Goal: Check status: Check status

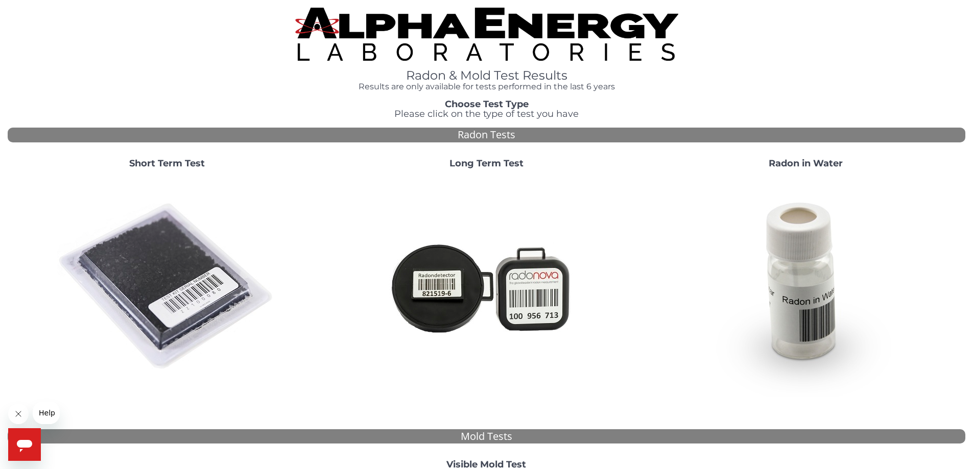
click at [481, 165] on strong "Long Term Test" at bounding box center [486, 163] width 74 height 11
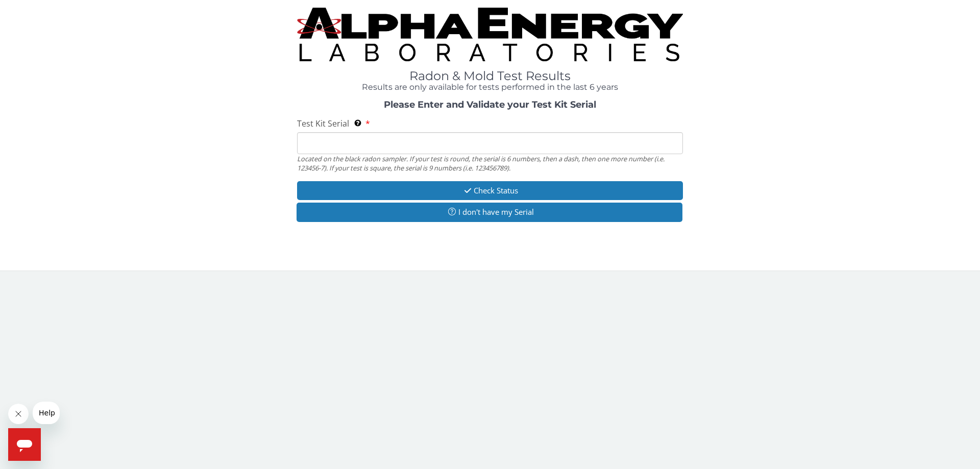
click at [362, 143] on input "Test Kit Serial Located on the black radon sampler. If your test is round, the …" at bounding box center [490, 143] width 386 height 22
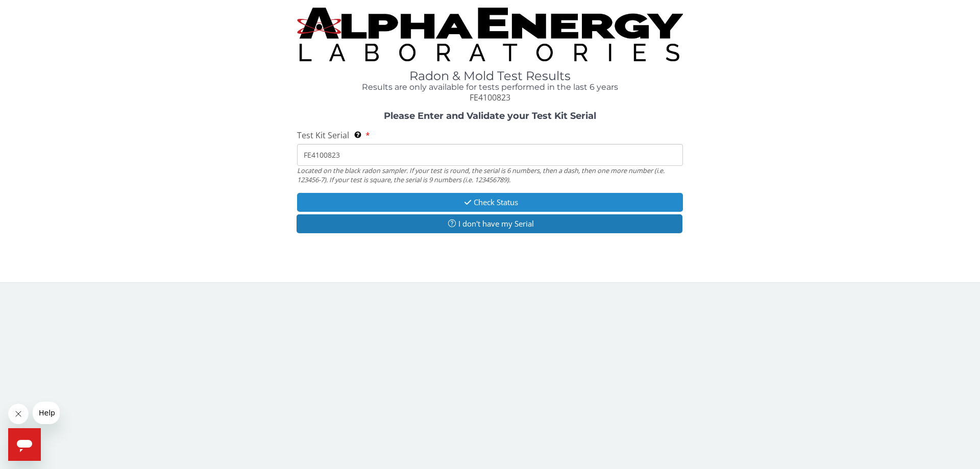
type input "FE4100823"
click at [497, 202] on button "Check Status" at bounding box center [490, 202] width 386 height 19
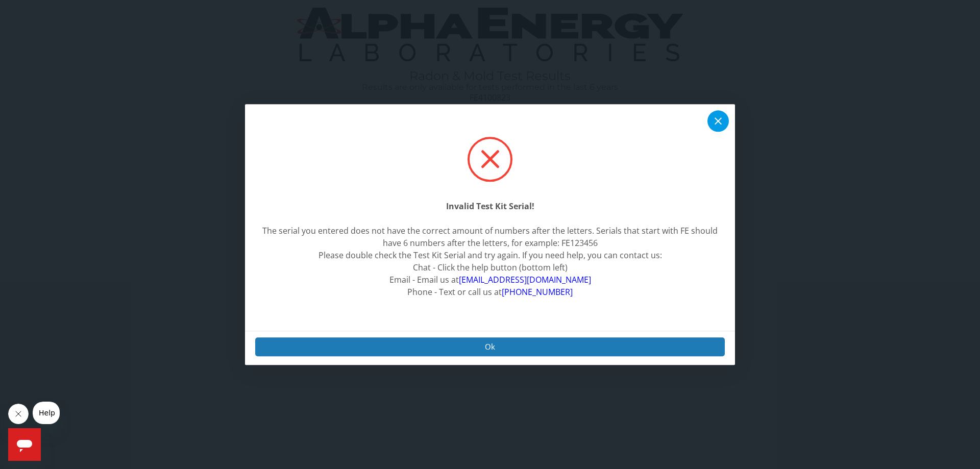
click at [720, 122] on icon at bounding box center [718, 120] width 7 height 7
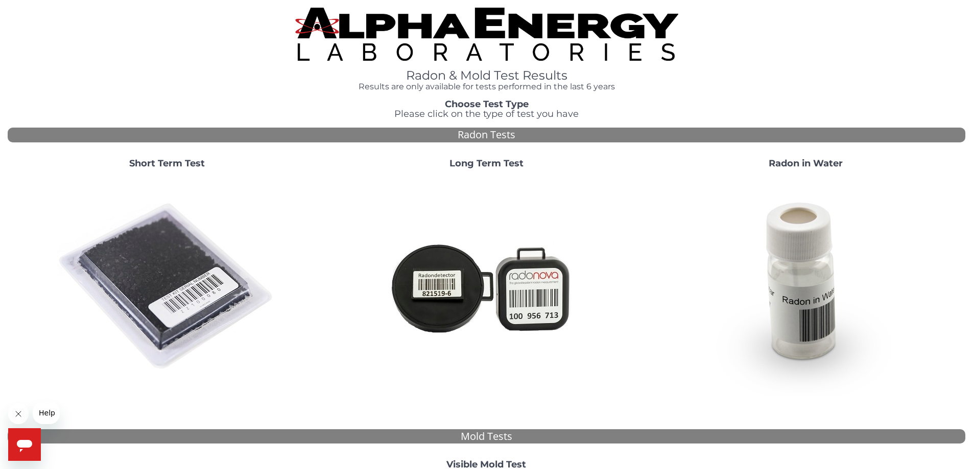
click at [169, 162] on strong "Short Term Test" at bounding box center [167, 163] width 76 height 11
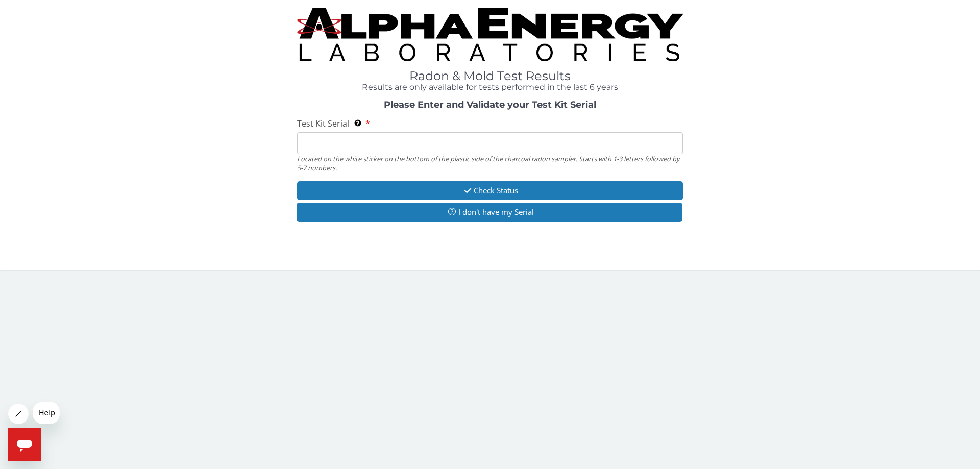
click at [320, 142] on input "Test Kit Serial Located on the white sticker on the bottom of the plastic side …" at bounding box center [490, 143] width 386 height 22
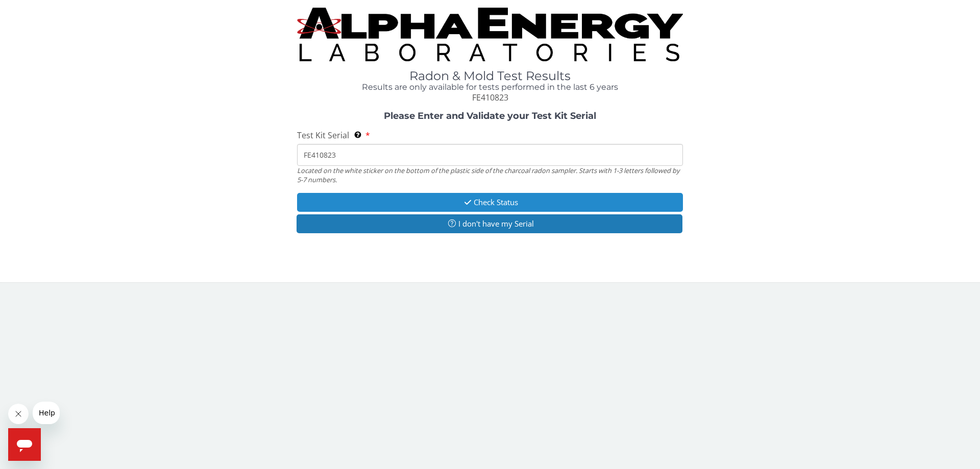
type input "FE410823"
click at [493, 199] on button "Check Status" at bounding box center [490, 202] width 386 height 19
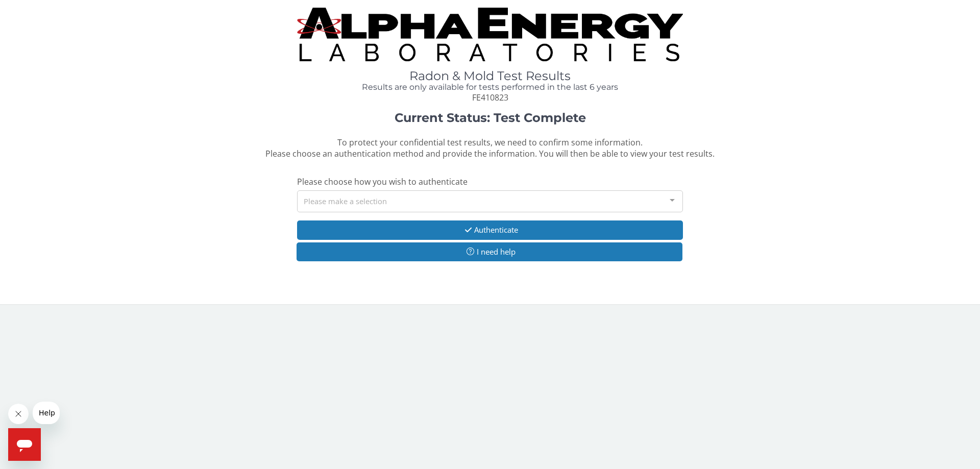
click at [670, 201] on div at bounding box center [672, 200] width 20 height 19
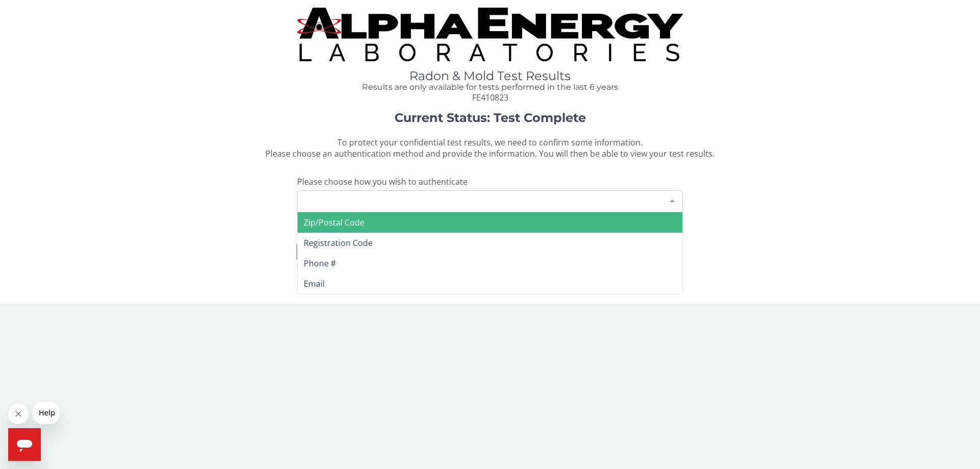
click at [382, 221] on span "Zip/Postal Code" at bounding box center [490, 222] width 385 height 20
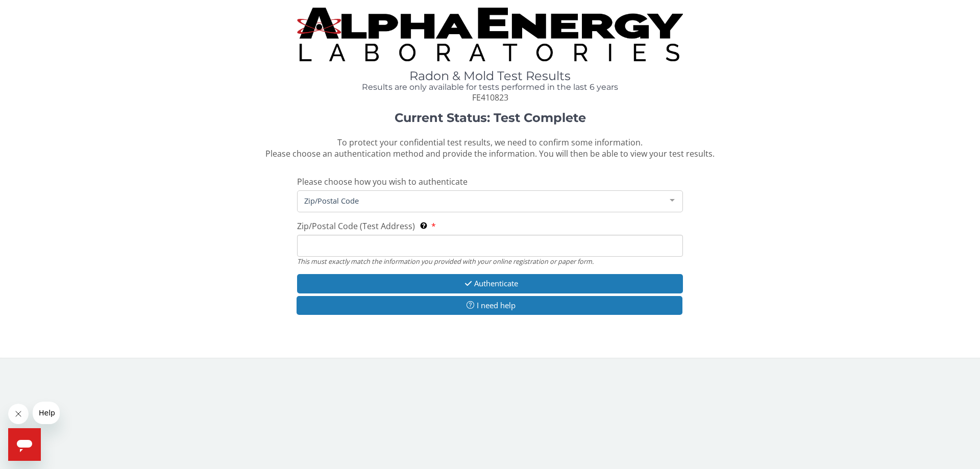
click at [347, 245] on input "Zip/Postal Code (Test Address) This must exactly match the information you prov…" at bounding box center [490, 246] width 386 height 22
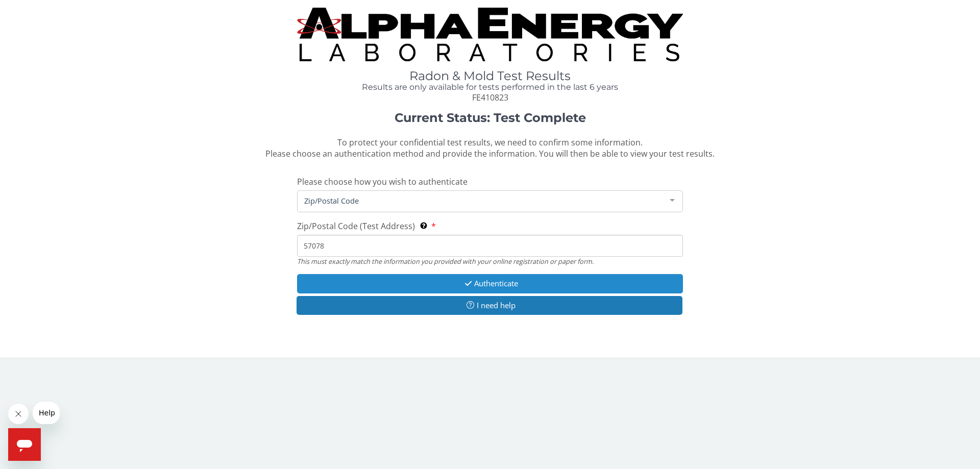
type input "57078"
click at [484, 282] on button "Authenticate" at bounding box center [490, 283] width 386 height 19
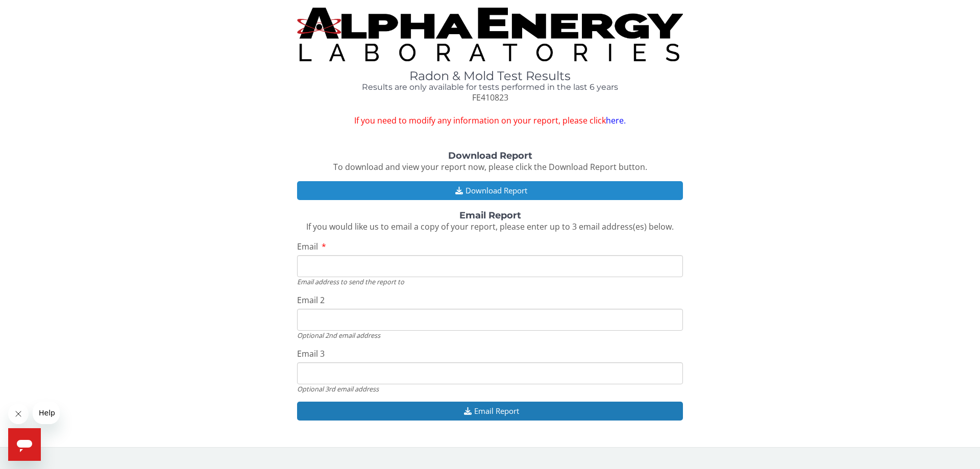
click at [497, 189] on button "Download Report" at bounding box center [490, 190] width 386 height 19
